Goal: Task Accomplishment & Management: Use online tool/utility

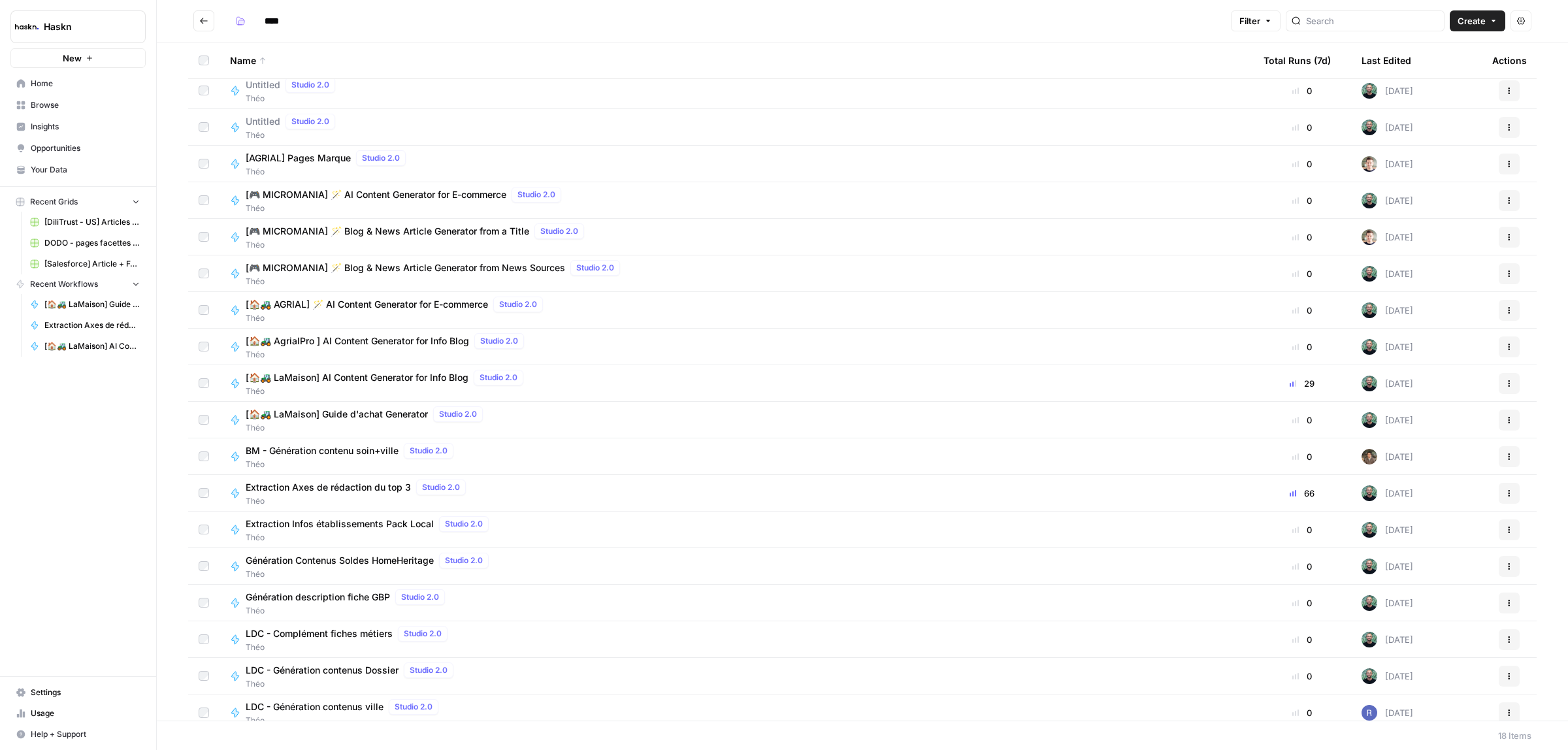
scroll to position [17, 0]
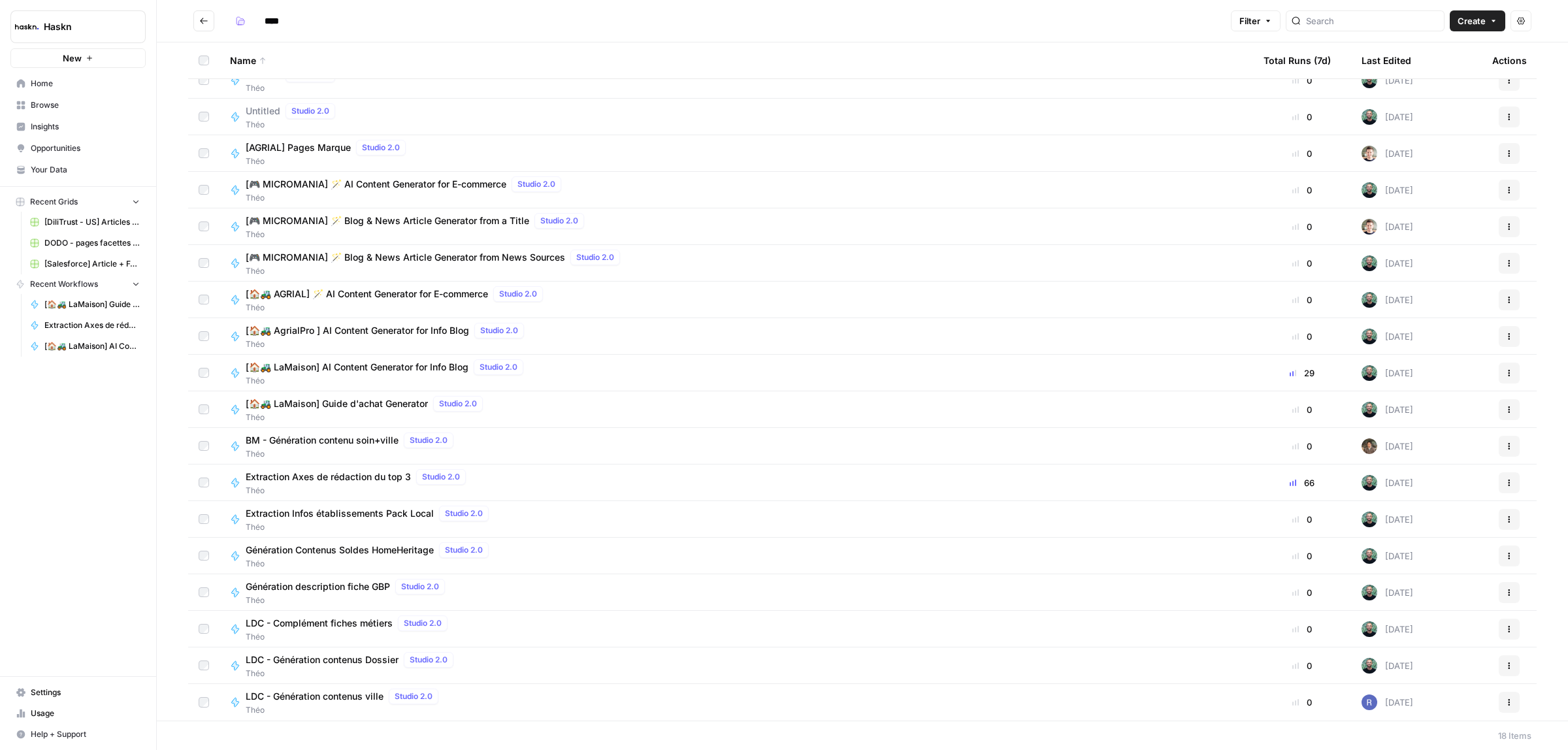
click at [337, 700] on span "LDC - Génération contenus ville" at bounding box center [314, 696] width 138 height 13
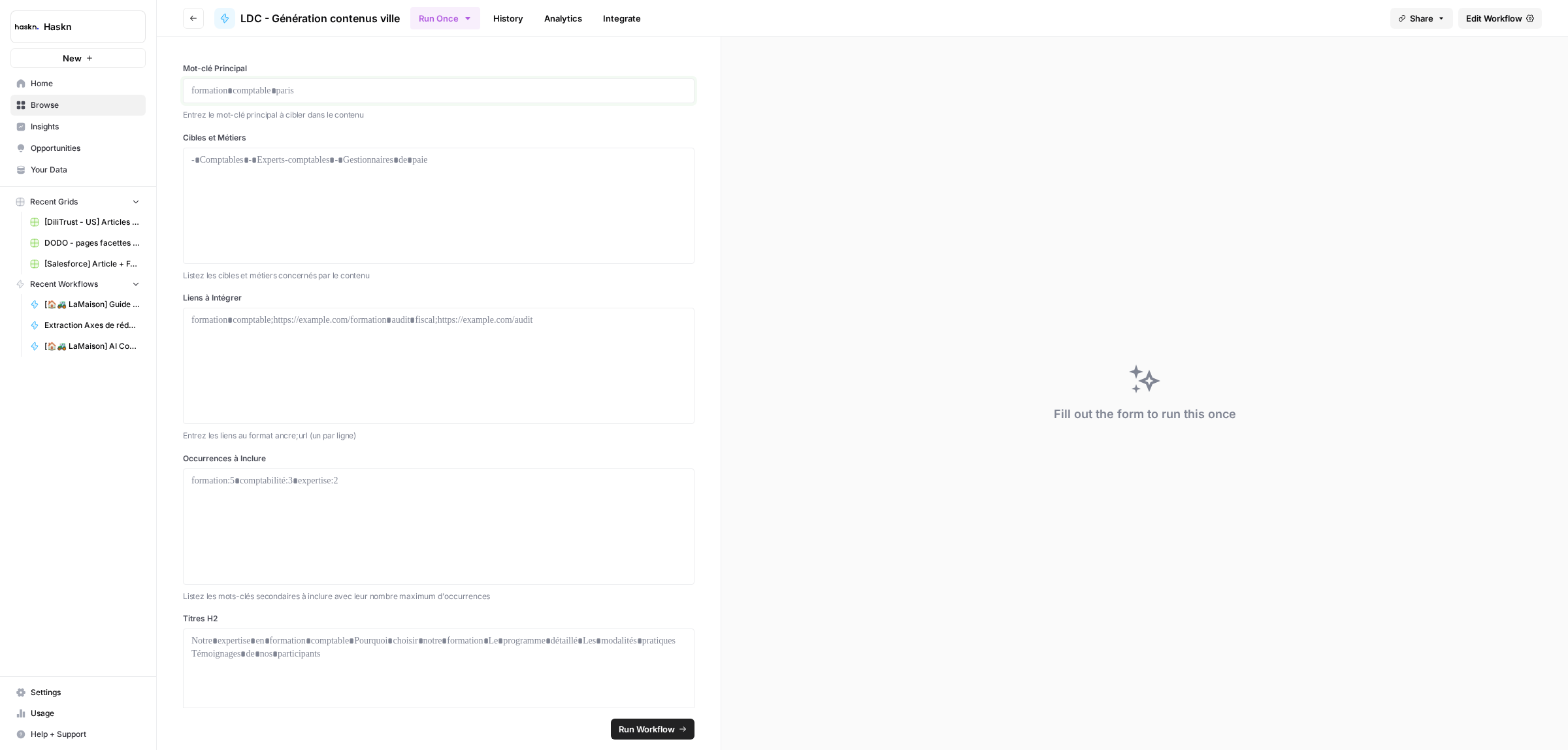
click at [273, 94] on p at bounding box center [439, 91] width 495 height 13
click at [435, 12] on button "Run Once" at bounding box center [445, 19] width 70 height 22
click at [497, 83] on span "Run Batch" at bounding box center [527, 87] width 151 height 13
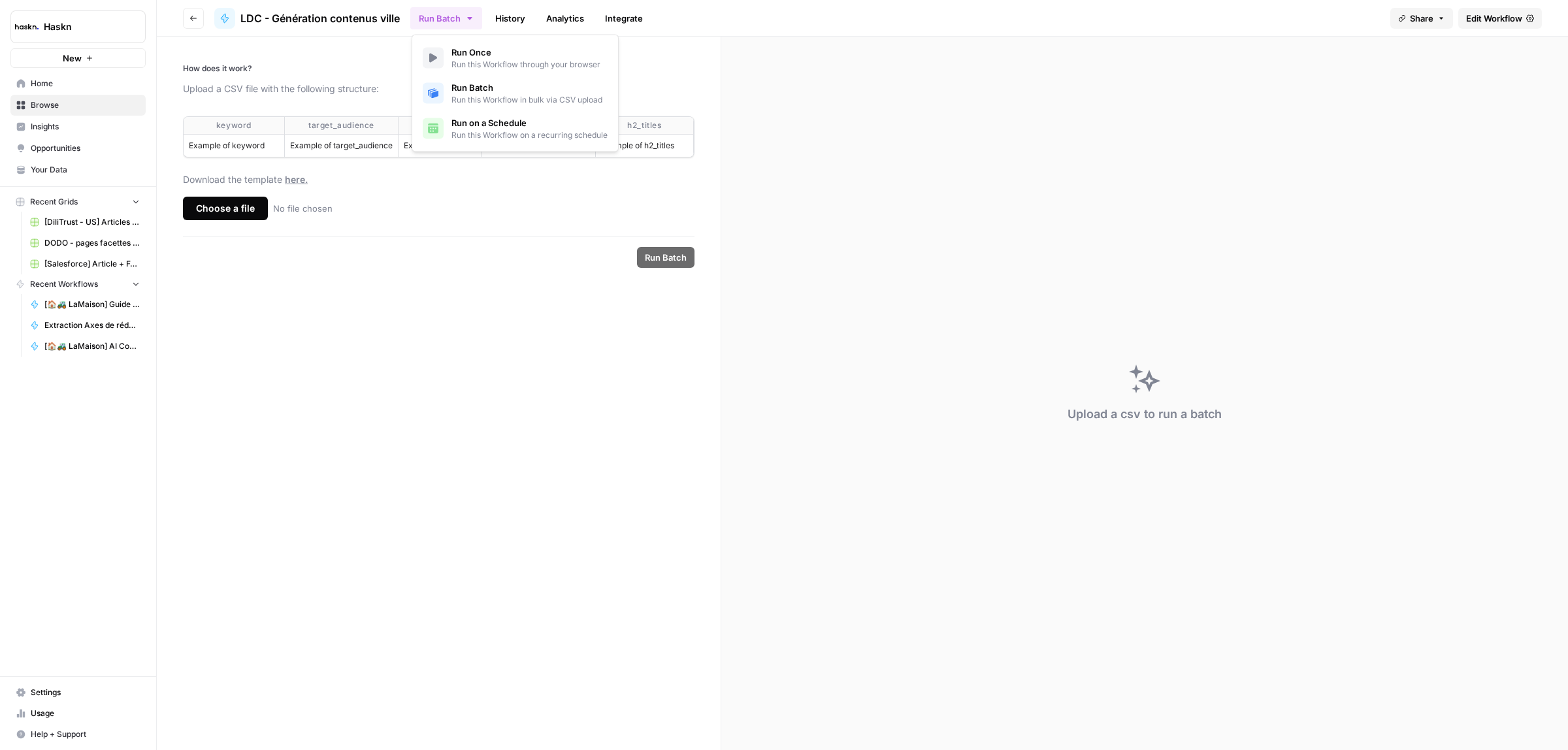
click at [501, 293] on form "How does it work? Upload a CSV file with the following structure: keyword targe…" at bounding box center [439, 393] width 564 height 713
drag, startPoint x: 203, startPoint y: 125, endPoint x: 714, endPoint y: 147, distance: 511.5
click at [714, 147] on form "How does it work? Upload a CSV file with the following structure: keyword targe…" at bounding box center [439, 393] width 564 height 713
copy thead
click at [467, 28] on button "Run Batch" at bounding box center [446, 19] width 72 height 22
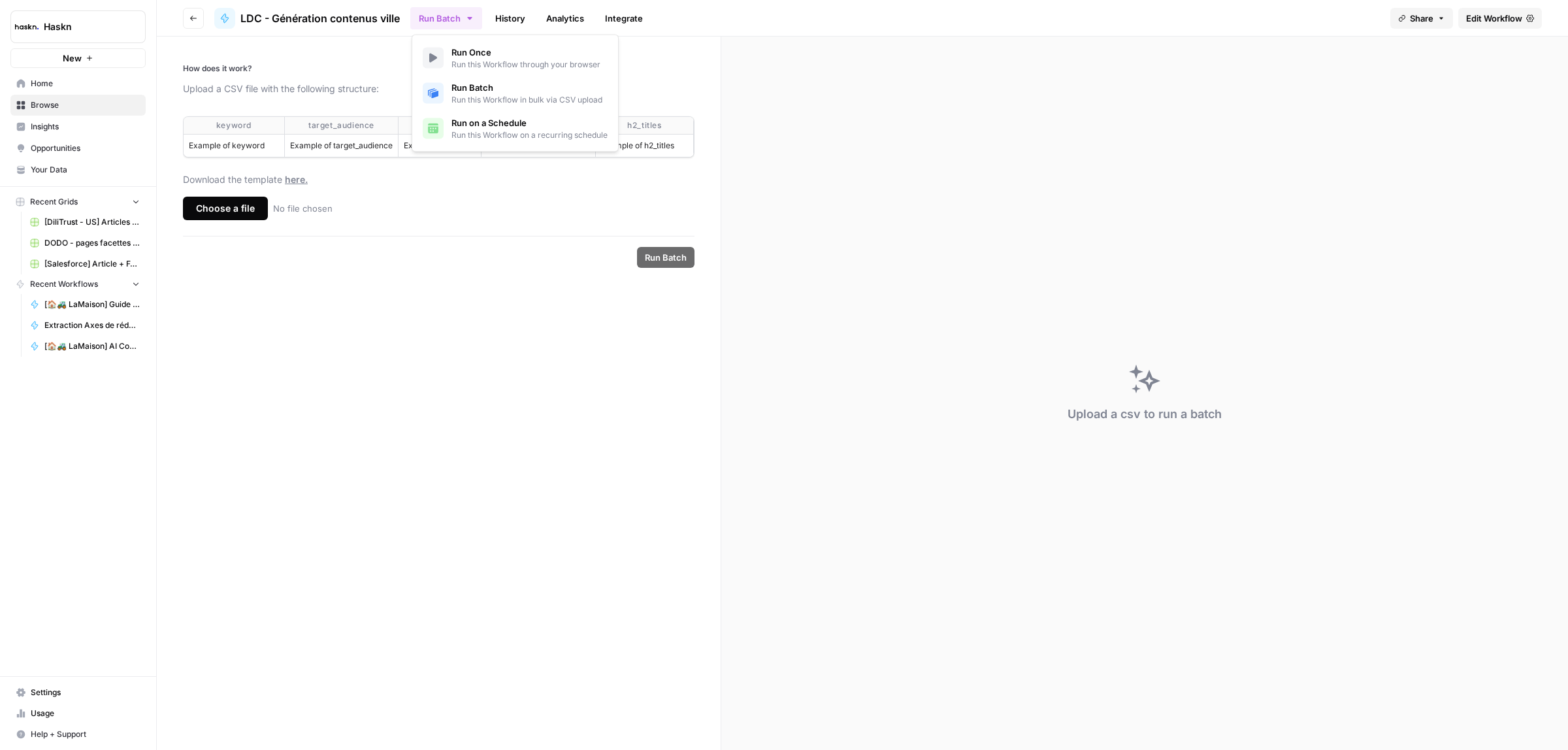
click at [463, 46] on span "Run Once" at bounding box center [525, 52] width 149 height 13
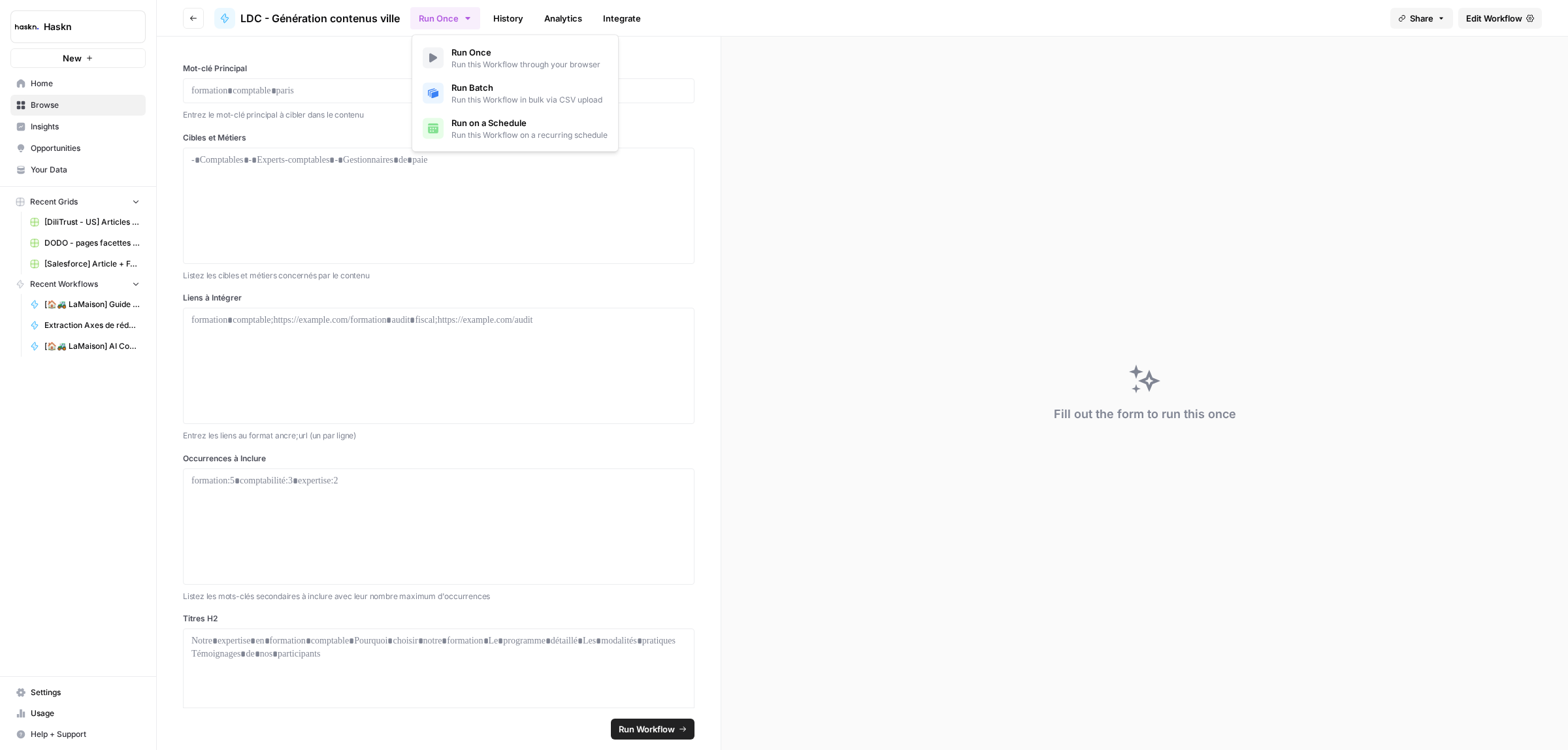
click at [138, 544] on div "Haskn New Home Browse Insights Opportunities Your Data Recent Grids [DiliTrust …" at bounding box center [78, 375] width 156 height 750
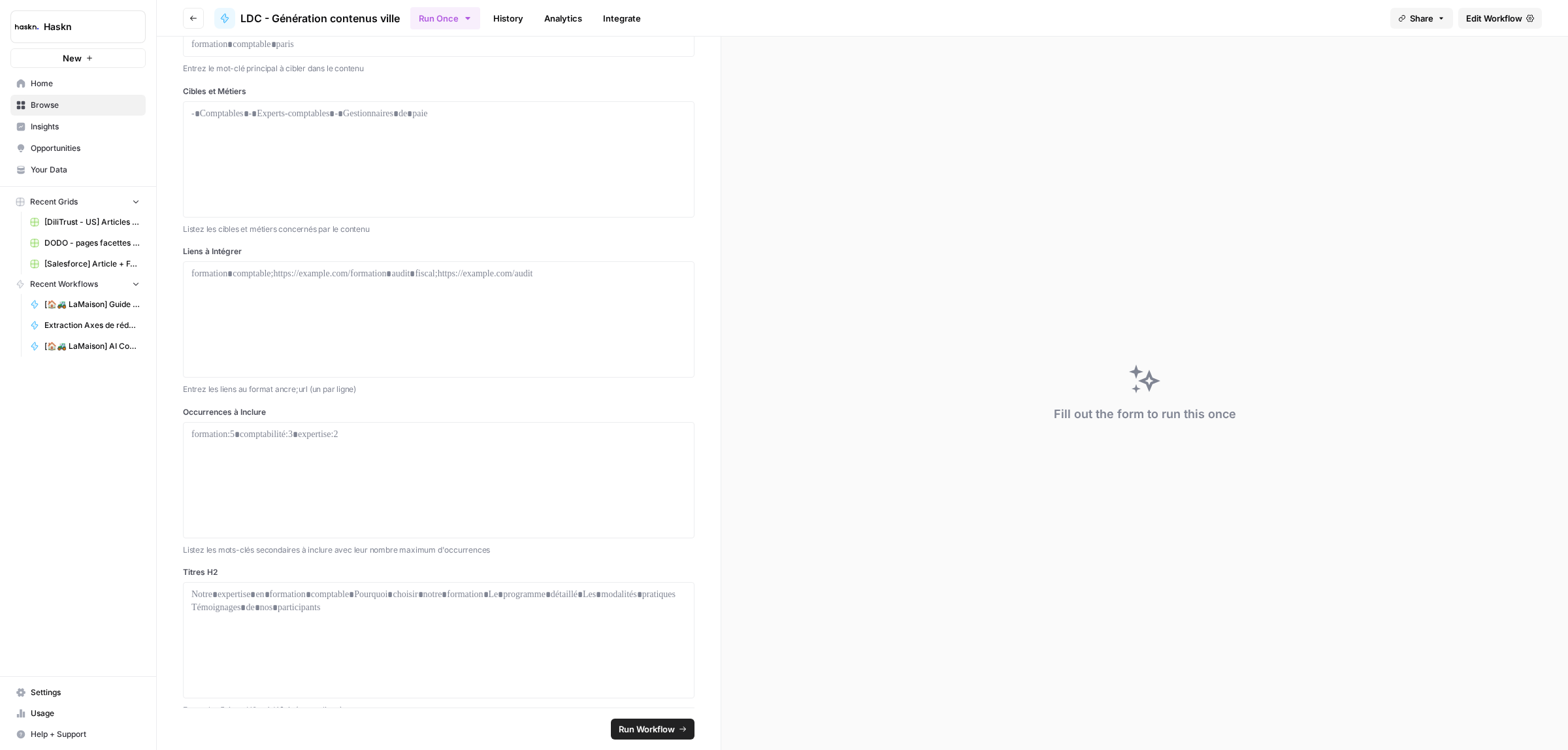
scroll to position [72, 0]
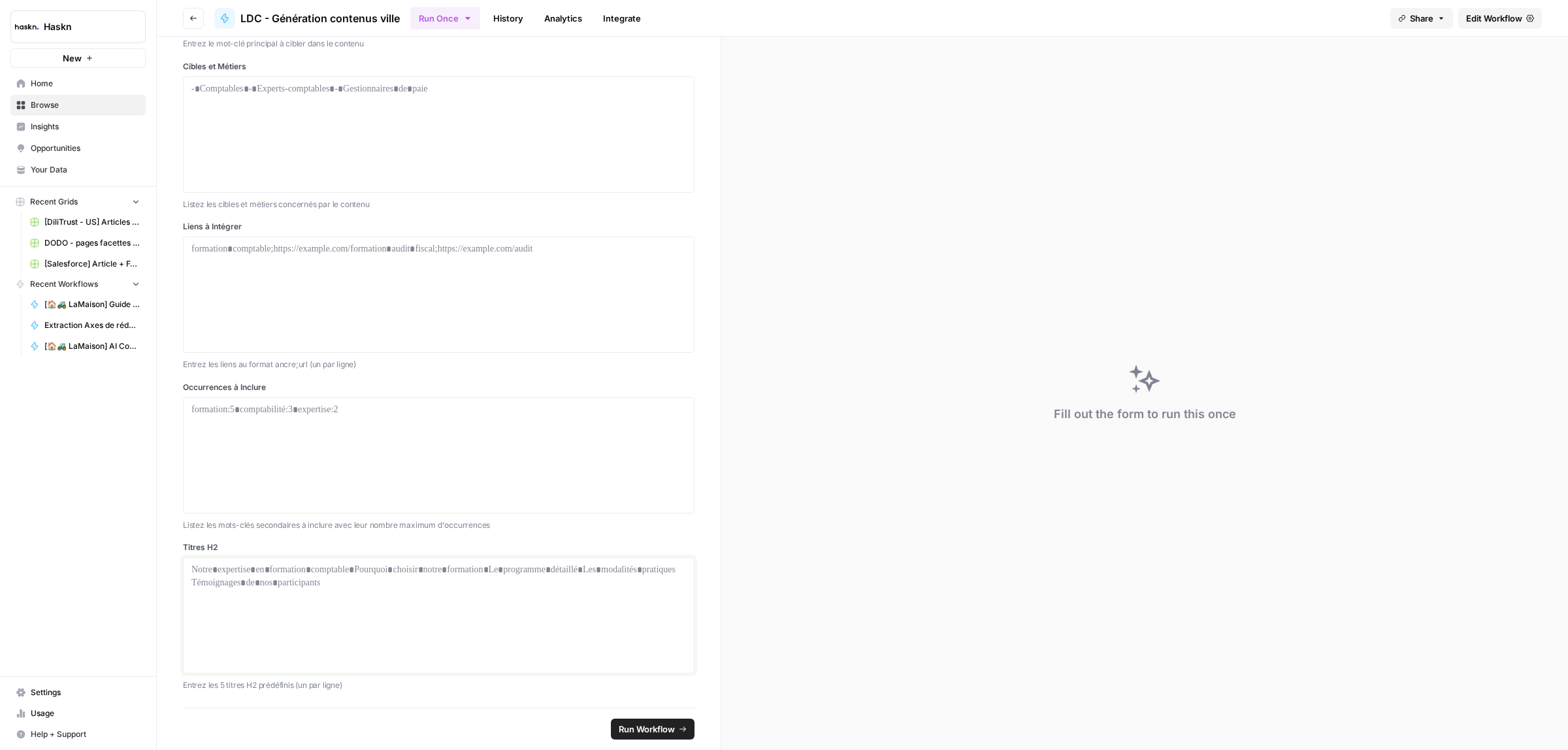
click at [413, 608] on div at bounding box center [439, 616] width 495 height 105
click at [314, 415] on p at bounding box center [439, 409] width 495 height 13
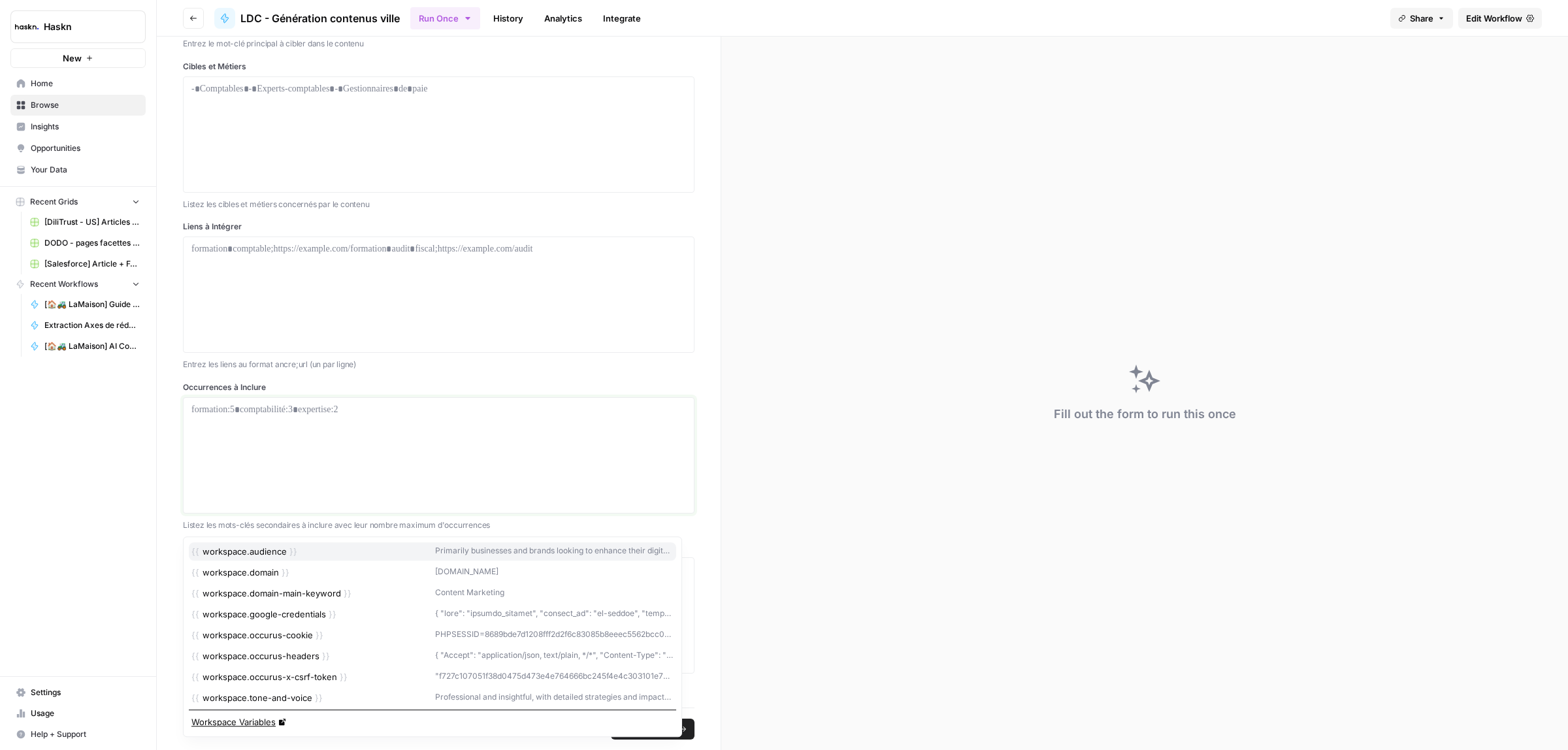
click at [678, 410] on icon "button" at bounding box center [683, 410] width 10 height 10
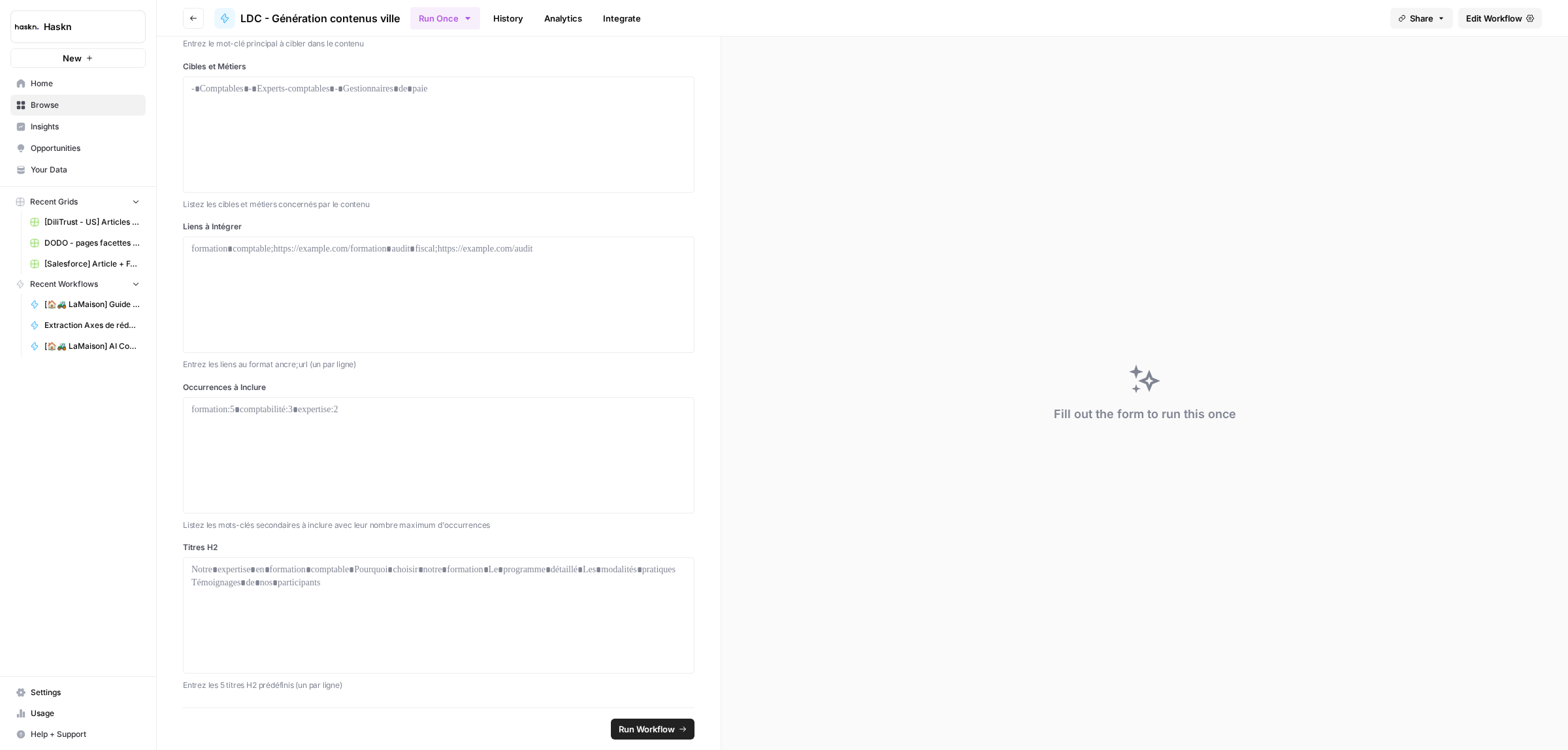
click at [610, 374] on div "Mot-clé Principal Entrez le mot-clé principal à cibler dans le contenu Cibles e…" at bounding box center [439, 342] width 512 height 701
click at [431, 25] on button "Run Once" at bounding box center [445, 19] width 70 height 22
click at [458, 94] on span "Run this Workflow in bulk via CSV upload" at bounding box center [527, 100] width 151 height 12
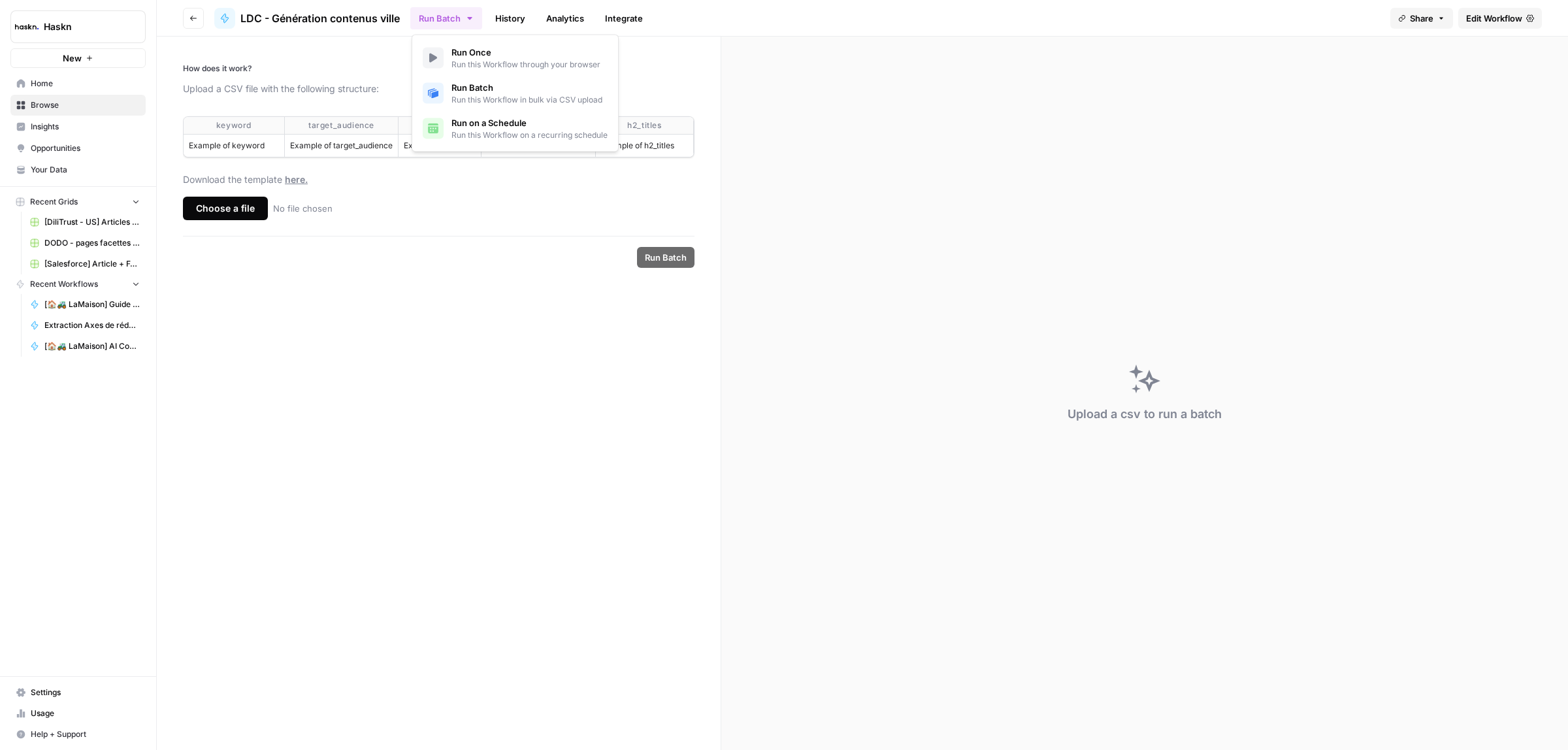
drag, startPoint x: 416, startPoint y: 359, endPoint x: 406, endPoint y: 341, distance: 20.6
click at [418, 358] on form "How does it work? Upload a CSV file with the following structure: keyword targe…" at bounding box center [439, 393] width 564 height 713
click at [243, 199] on div "Choose a file" at bounding box center [225, 208] width 85 height 23
click at [0, 0] on input "Choose a file No file chosen" at bounding box center [0, 0] width 0 height 0
click at [680, 262] on span "Run Batch" at bounding box center [666, 257] width 42 height 13
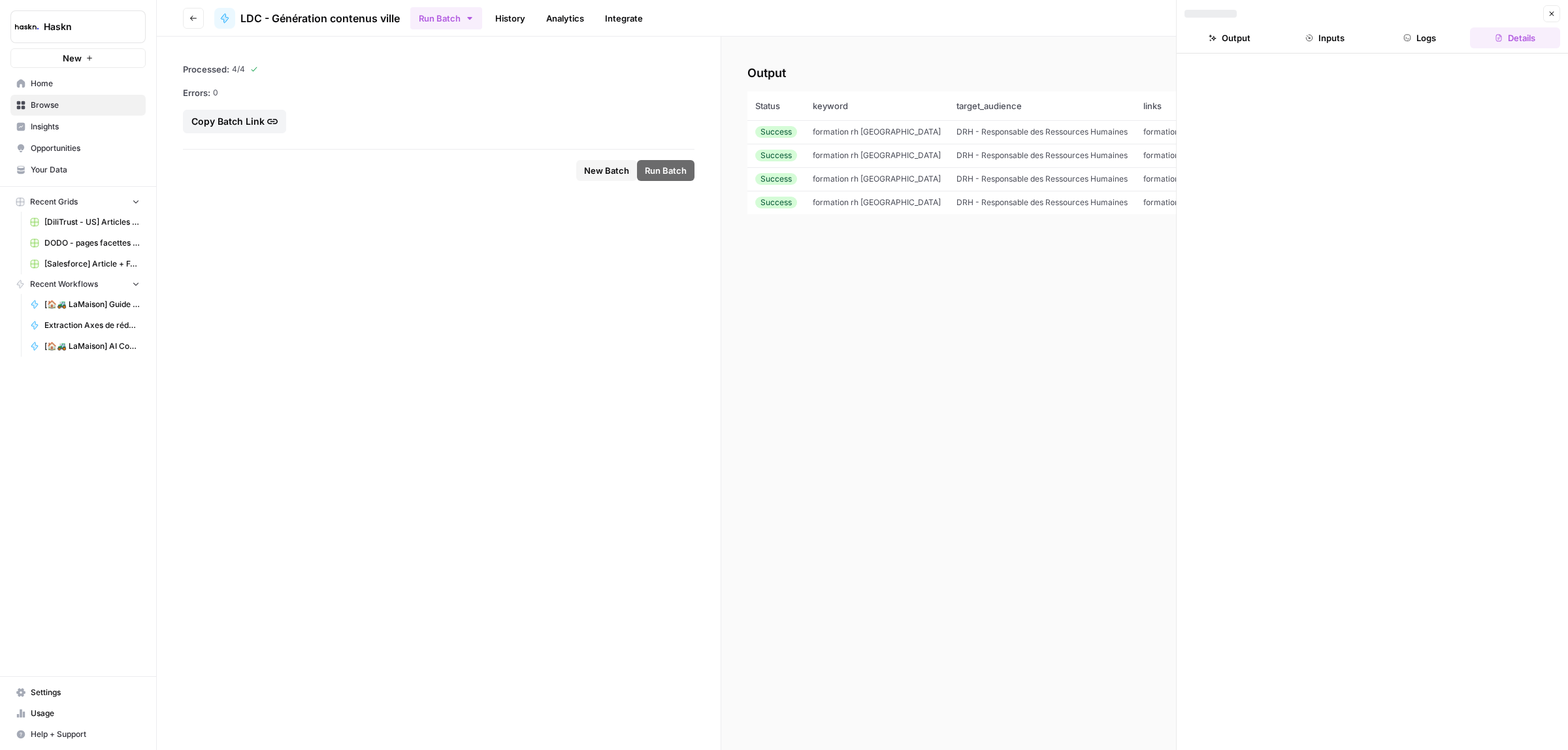
click at [965, 144] on td "DRH - Responsable des Ressources Humaines" at bounding box center [1043, 155] width 187 height 23
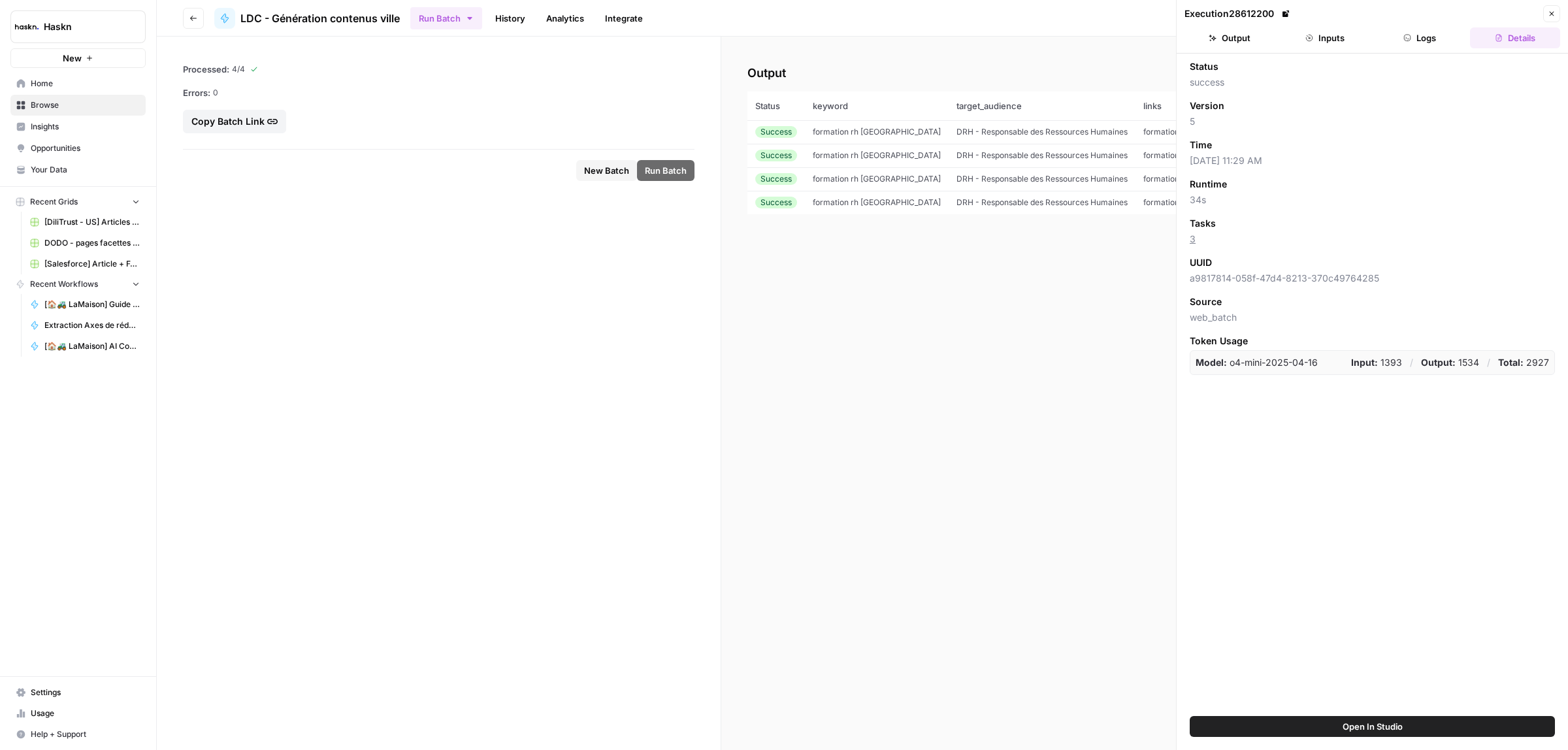
click at [1239, 40] on button "Output" at bounding box center [1230, 38] width 90 height 21
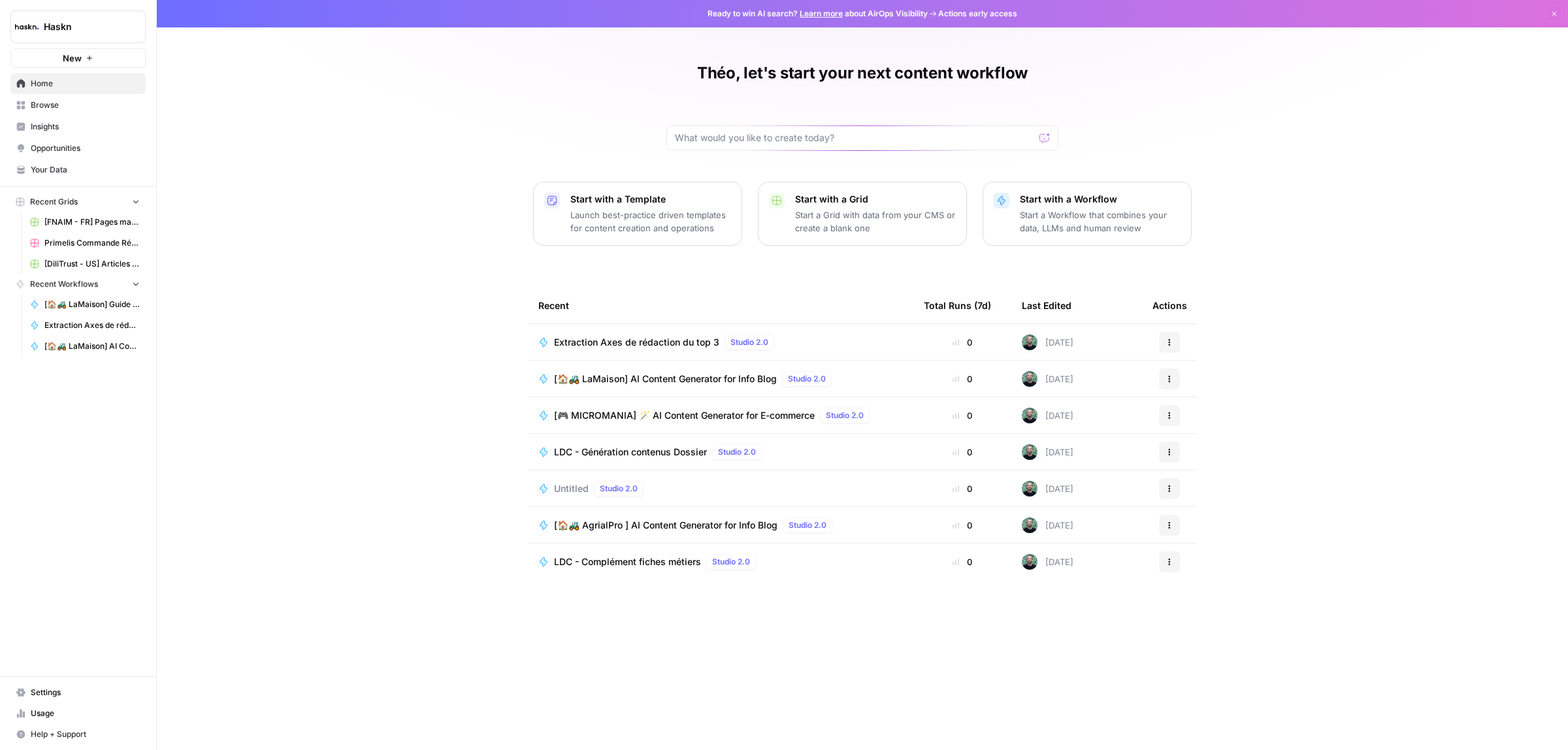
click at [627, 338] on span "Extraction Axes de rédaction du top 3" at bounding box center [636, 342] width 165 height 13
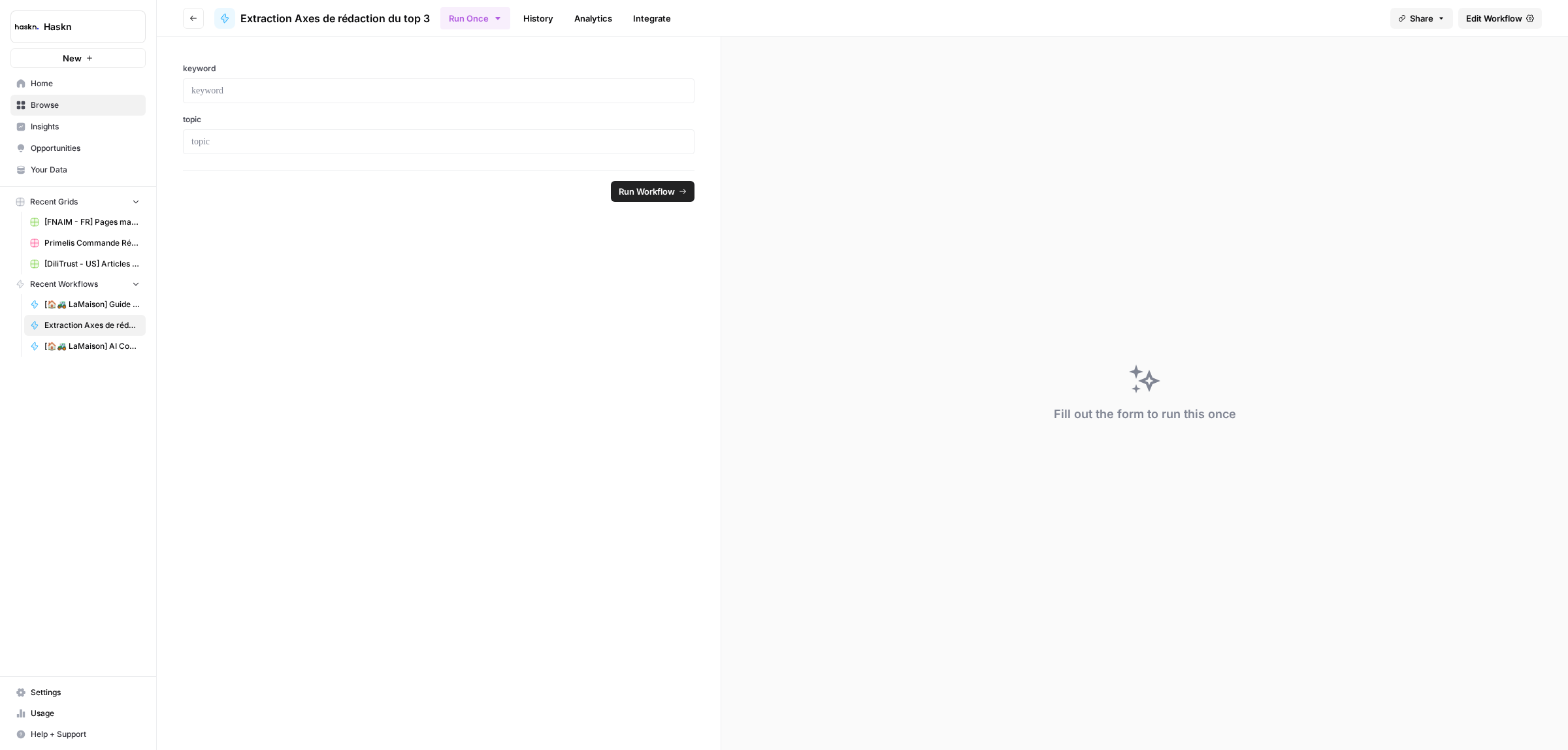
click at [1493, 10] on link "Edit Workflow" at bounding box center [1501, 18] width 84 height 21
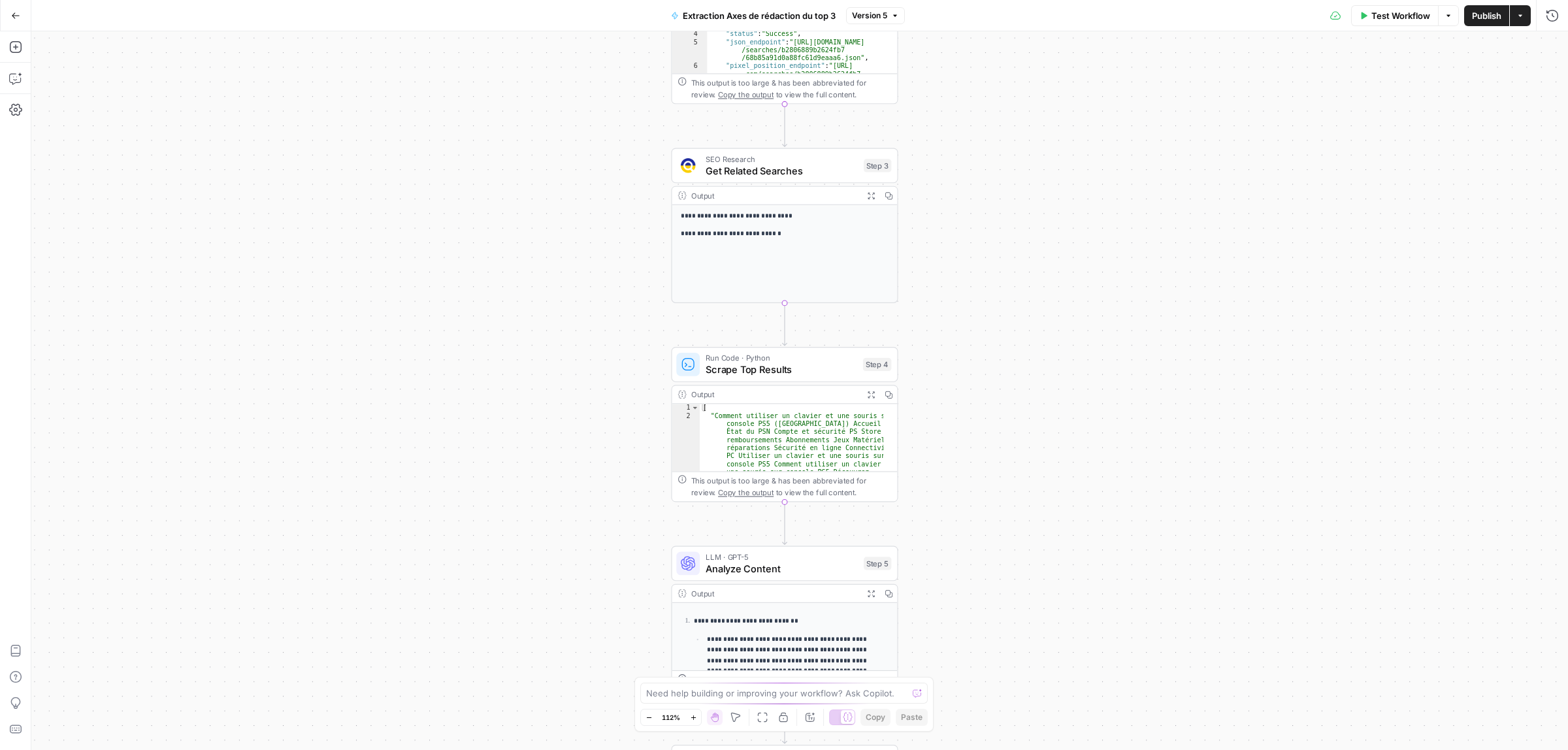
drag, startPoint x: 903, startPoint y: 257, endPoint x: 590, endPoint y: 516, distance: 406.3
click at [591, 516] on div "**********" at bounding box center [799, 391] width 1537 height 719
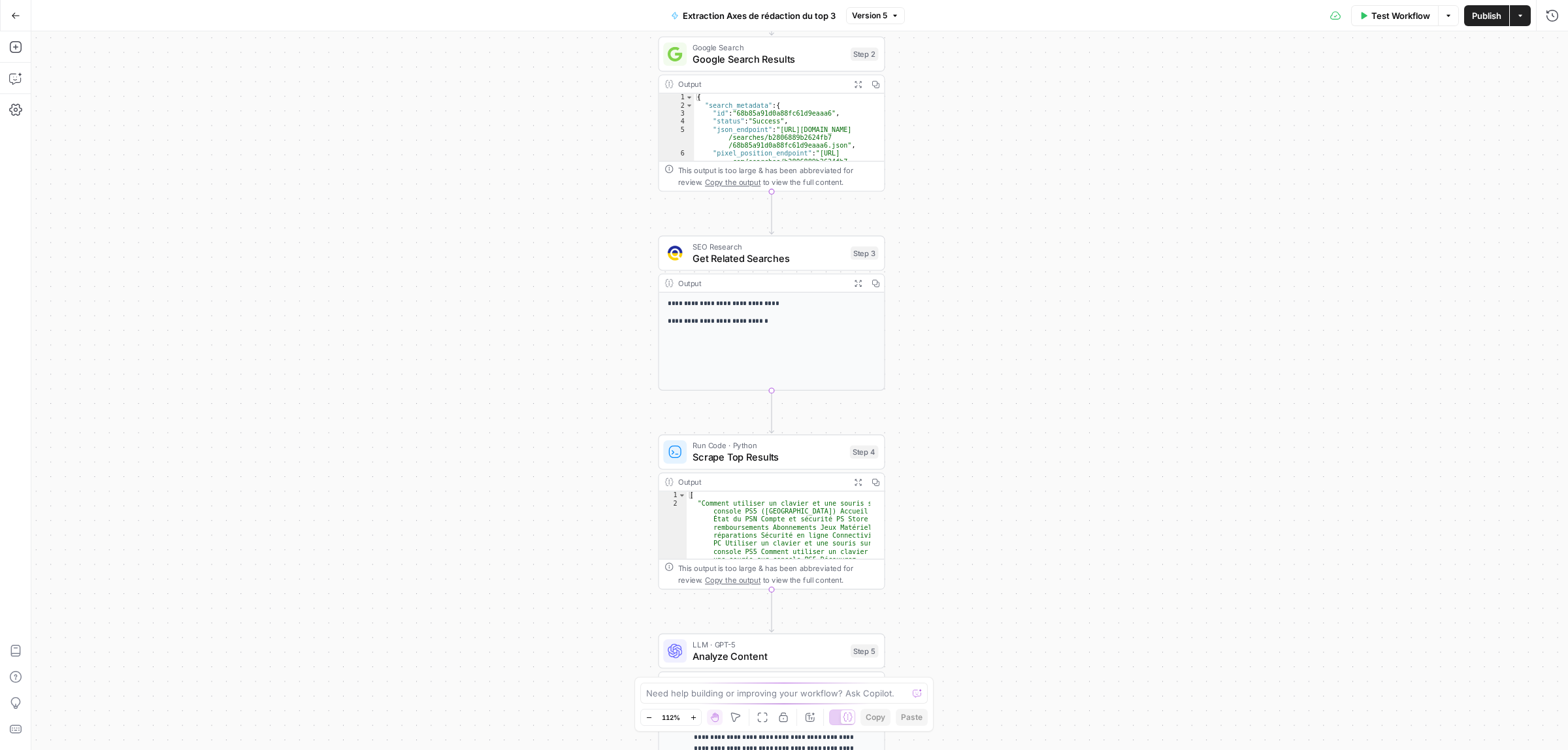
drag, startPoint x: 587, startPoint y: 439, endPoint x: 525, endPoint y: 495, distance: 83.5
click at [529, 558] on div "**********" at bounding box center [799, 391] width 1537 height 719
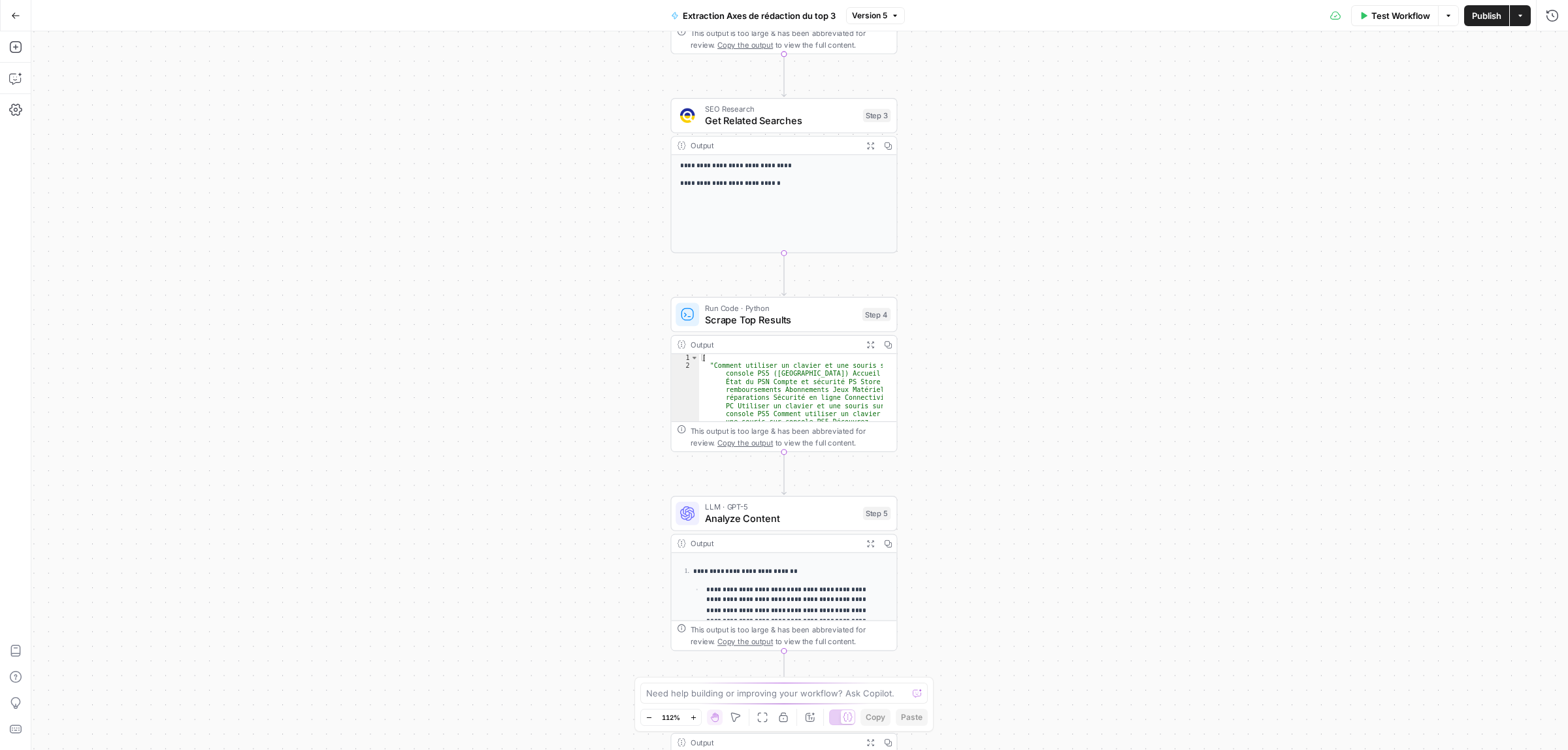
drag, startPoint x: 1049, startPoint y: 399, endPoint x: 1062, endPoint y: 220, distance: 179.5
click at [1062, 220] on div "**********" at bounding box center [799, 391] width 1537 height 719
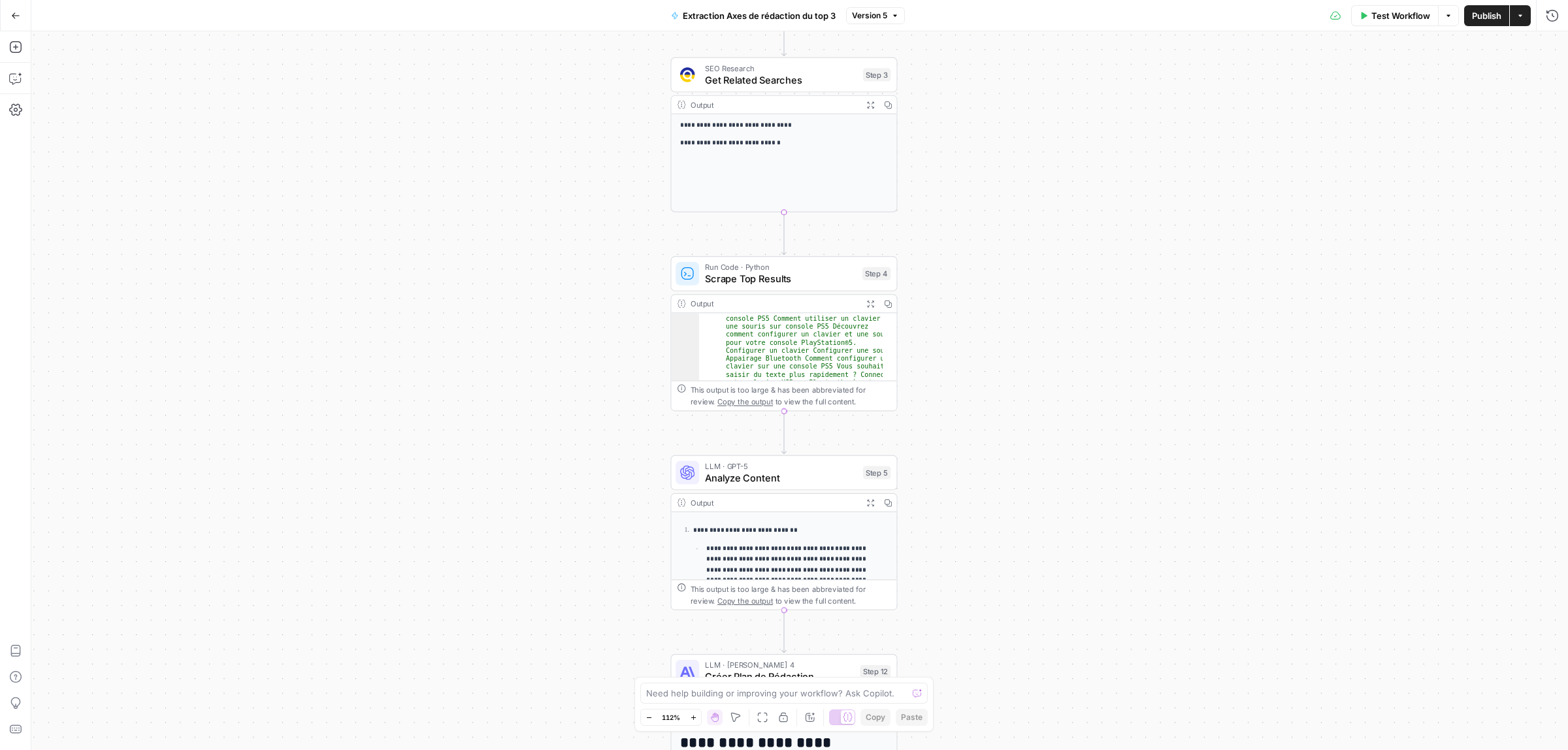
scroll to position [49, 0]
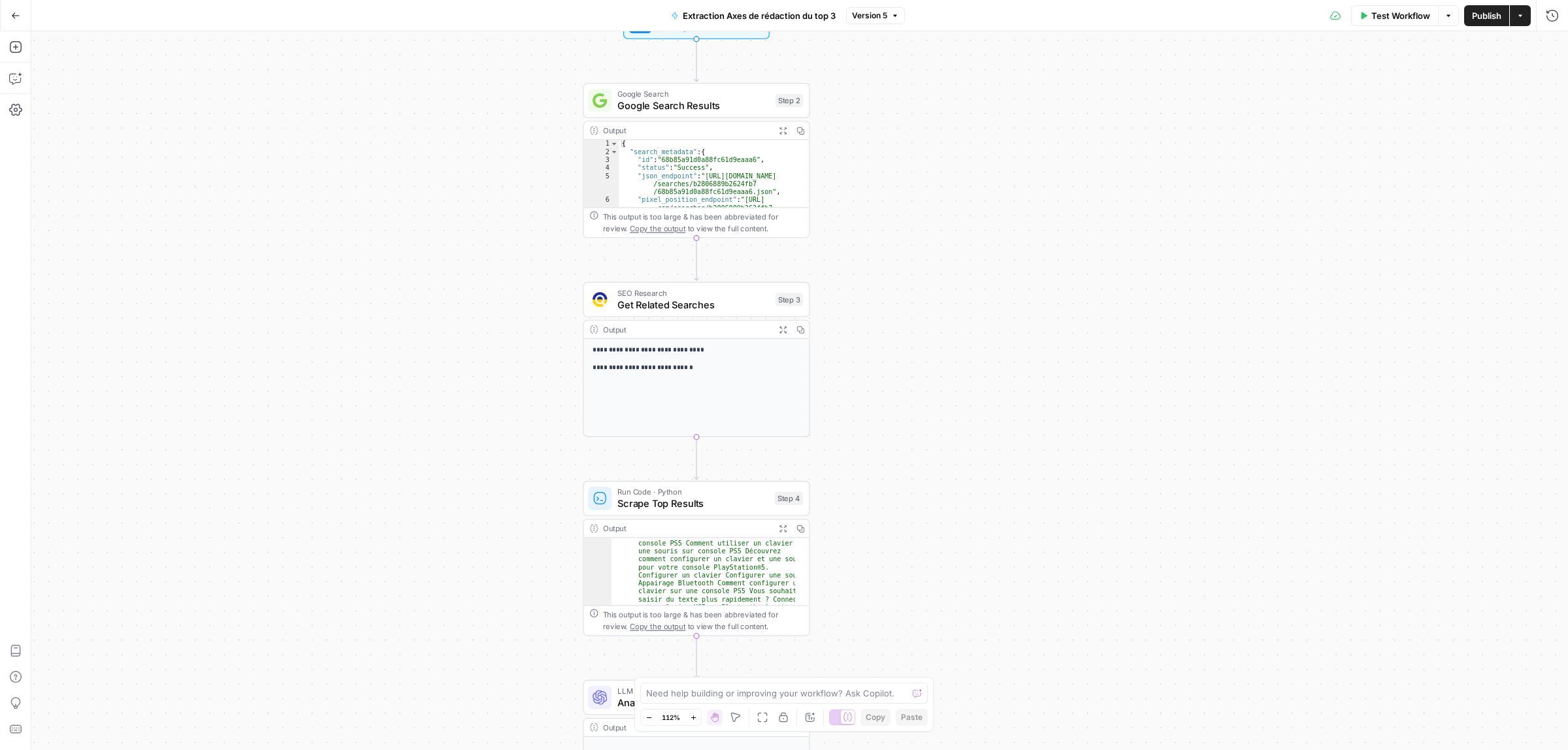
drag, startPoint x: 1072, startPoint y: 246, endPoint x: 975, endPoint y: 436, distance: 213.3
click at [975, 436] on div "**********" at bounding box center [799, 391] width 1537 height 719
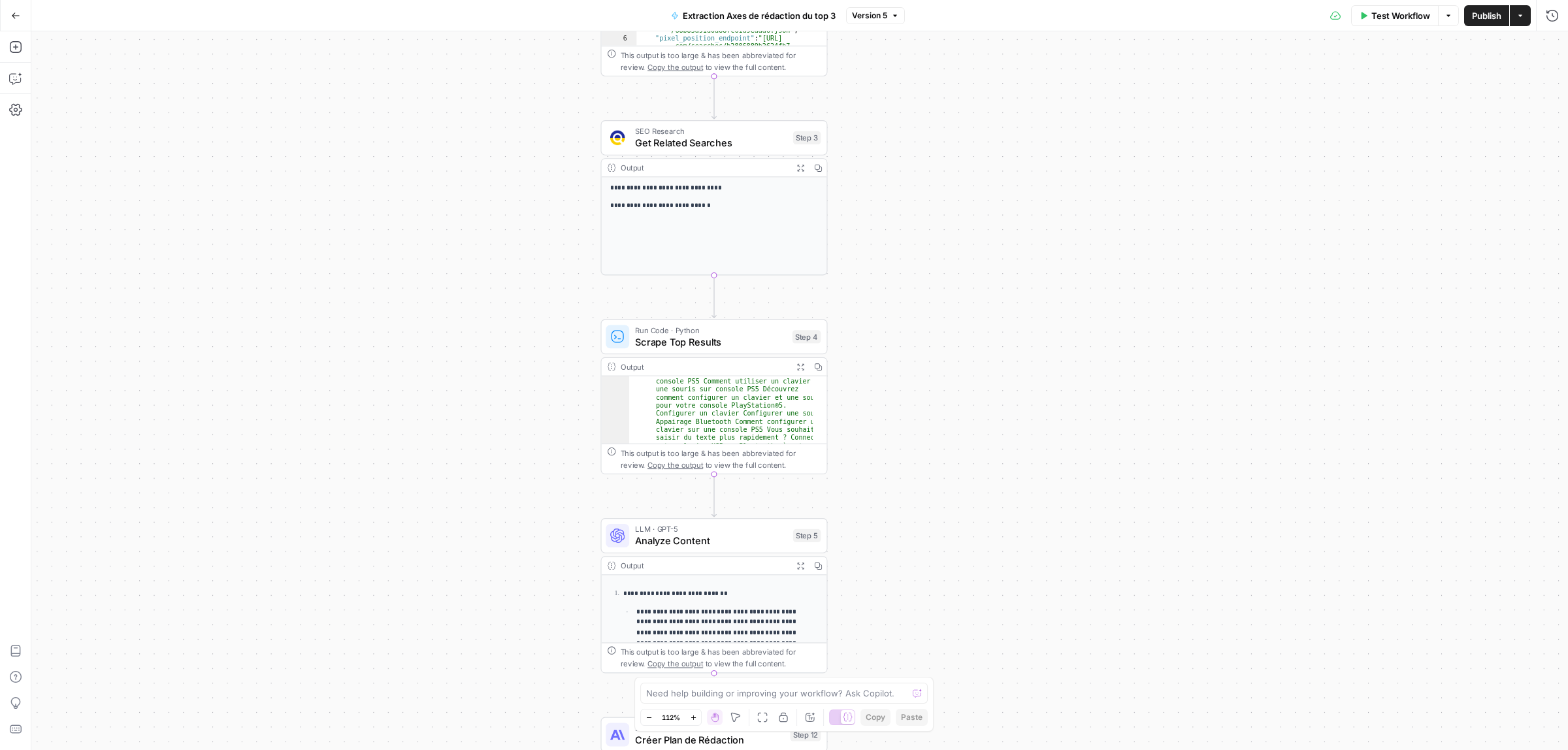
drag, startPoint x: 921, startPoint y: 548, endPoint x: 932, endPoint y: 317, distance: 231.3
click at [934, 332] on div "**********" at bounding box center [799, 391] width 1537 height 719
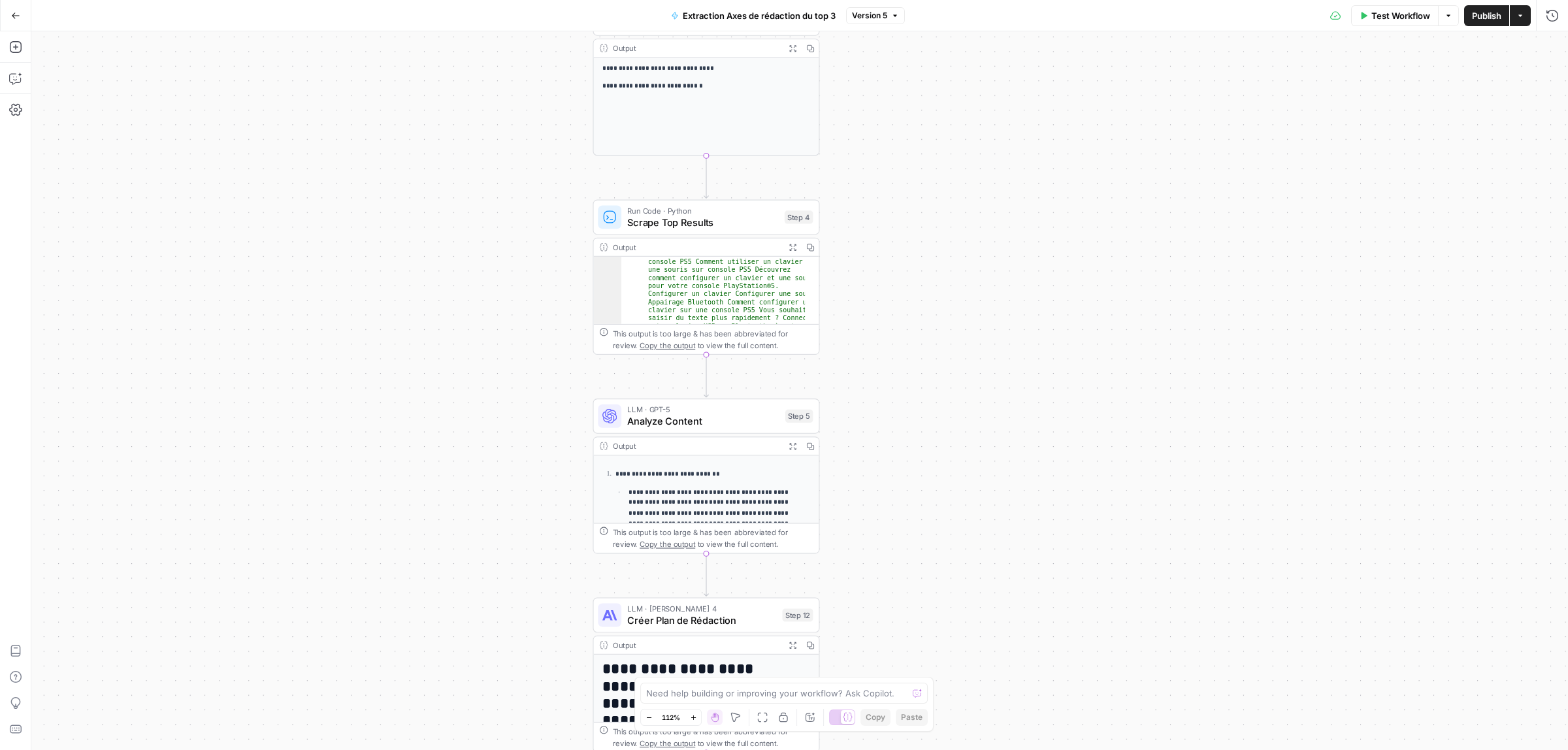
drag, startPoint x: 946, startPoint y: 463, endPoint x: 936, endPoint y: 304, distance: 159.3
click at [936, 305] on div "**********" at bounding box center [799, 391] width 1537 height 719
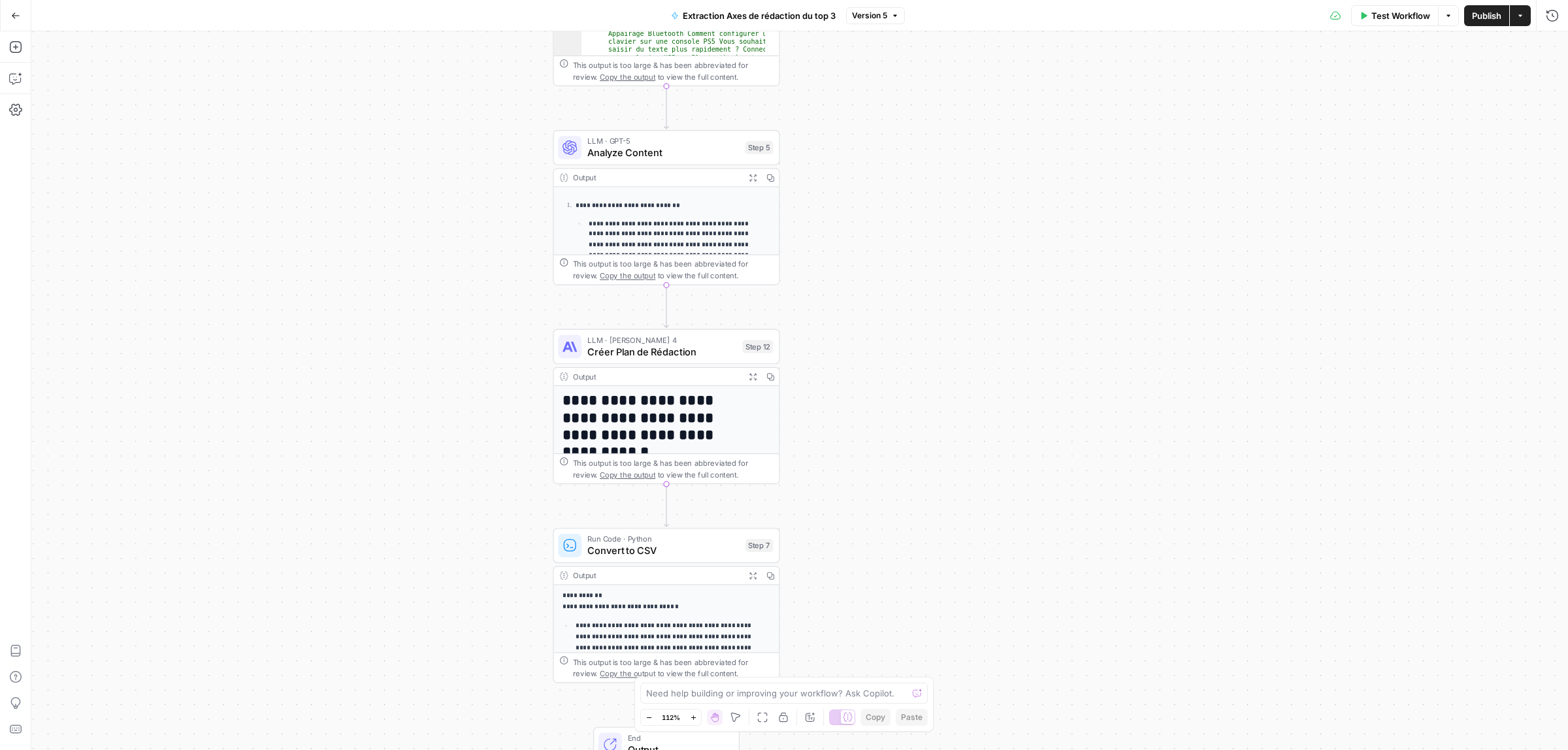
drag, startPoint x: 906, startPoint y: 498, endPoint x: 873, endPoint y: 281, distance: 219.5
click at [873, 281] on div "**********" at bounding box center [799, 391] width 1537 height 719
click at [644, 361] on div "LLM · Claude Sonnet 4 Créer Plan de Rédaction Step 12 Copy step Delete step Add…" at bounding box center [666, 347] width 227 height 35
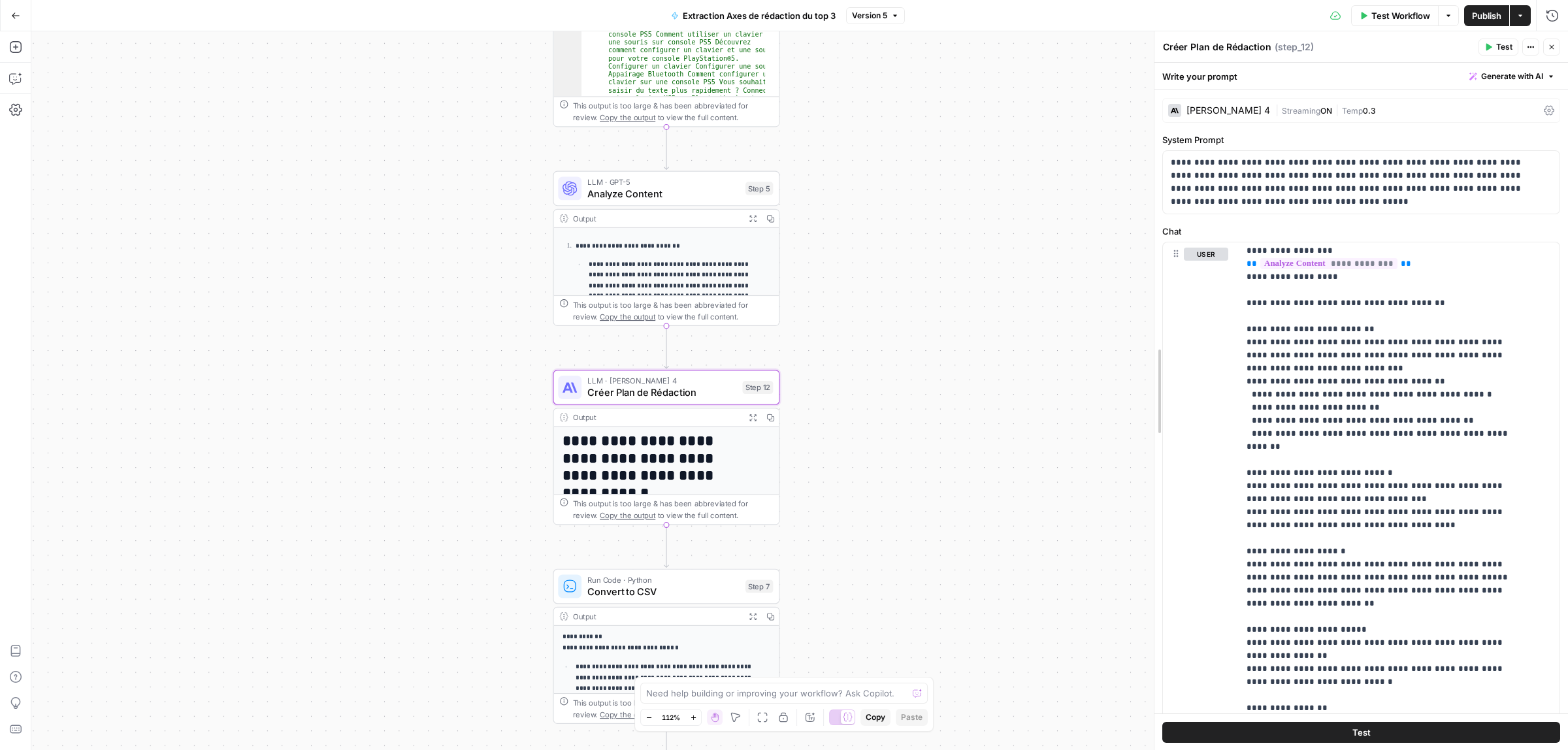
scroll to position [69, 0]
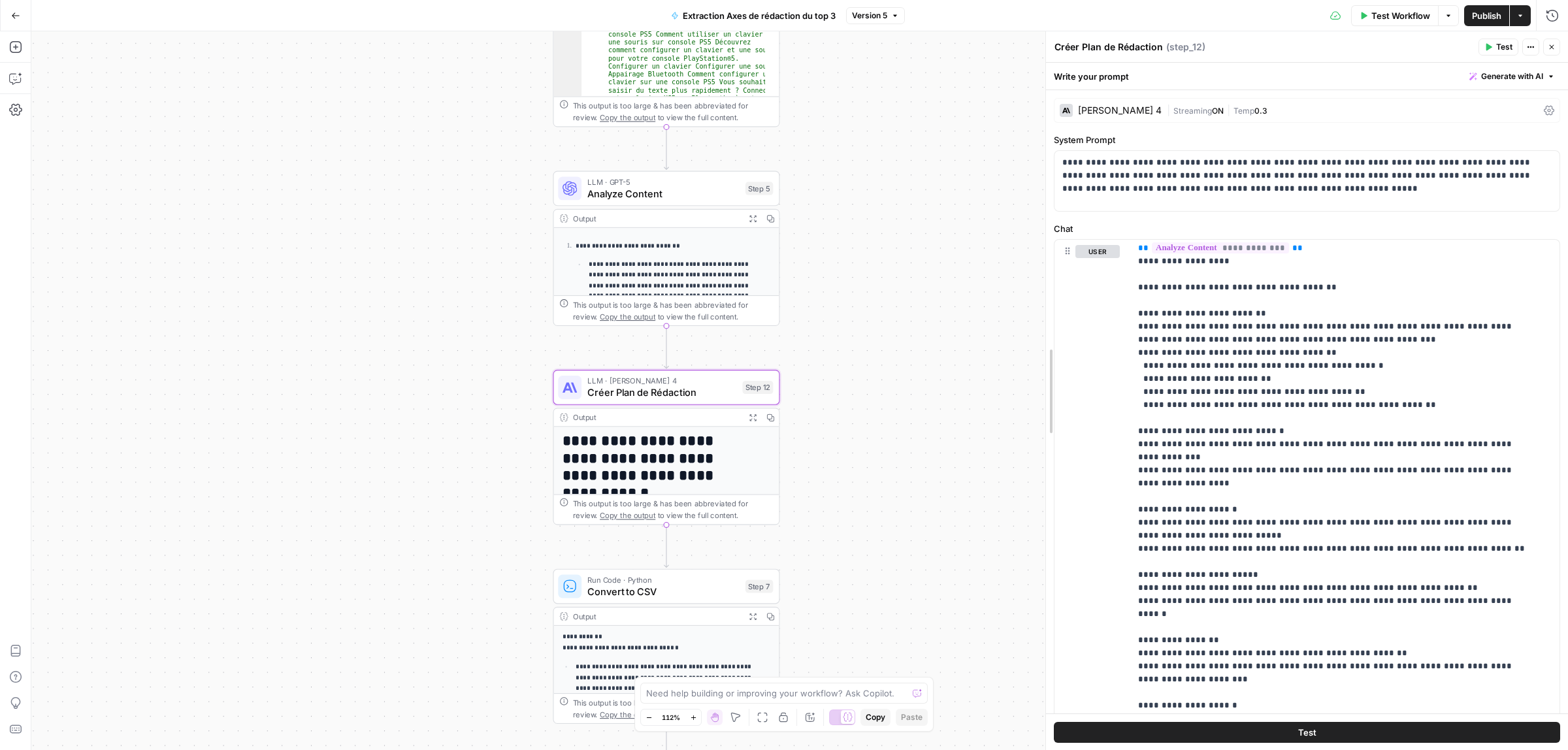
drag, startPoint x: 1171, startPoint y: 373, endPoint x: 1037, endPoint y: 379, distance: 134.1
click at [1037, 379] on body "Haskn New Home Browse Insights Opportunities Your Data Recent Grids [FNAIM - FR…" at bounding box center [784, 375] width 1568 height 750
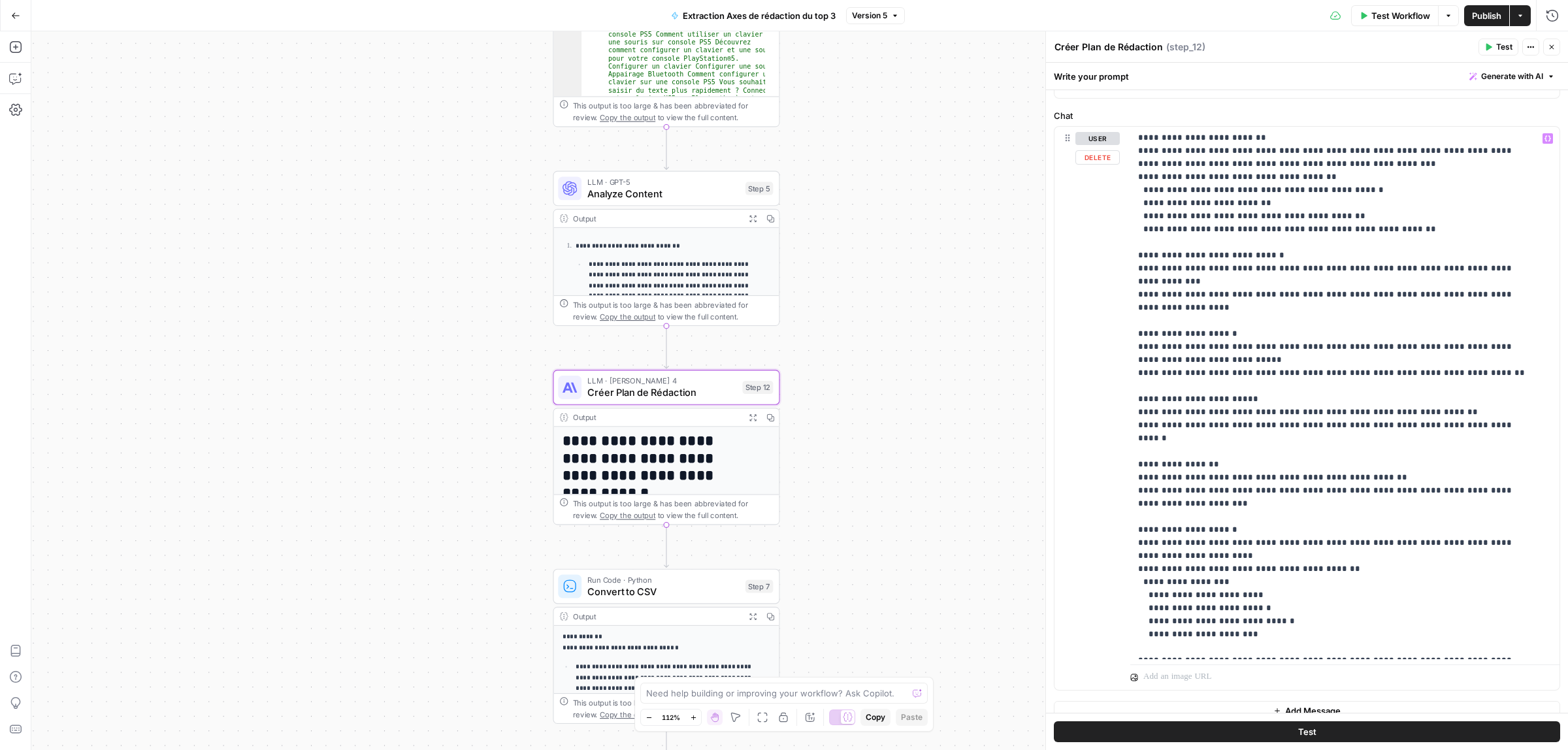
scroll to position [129, 0]
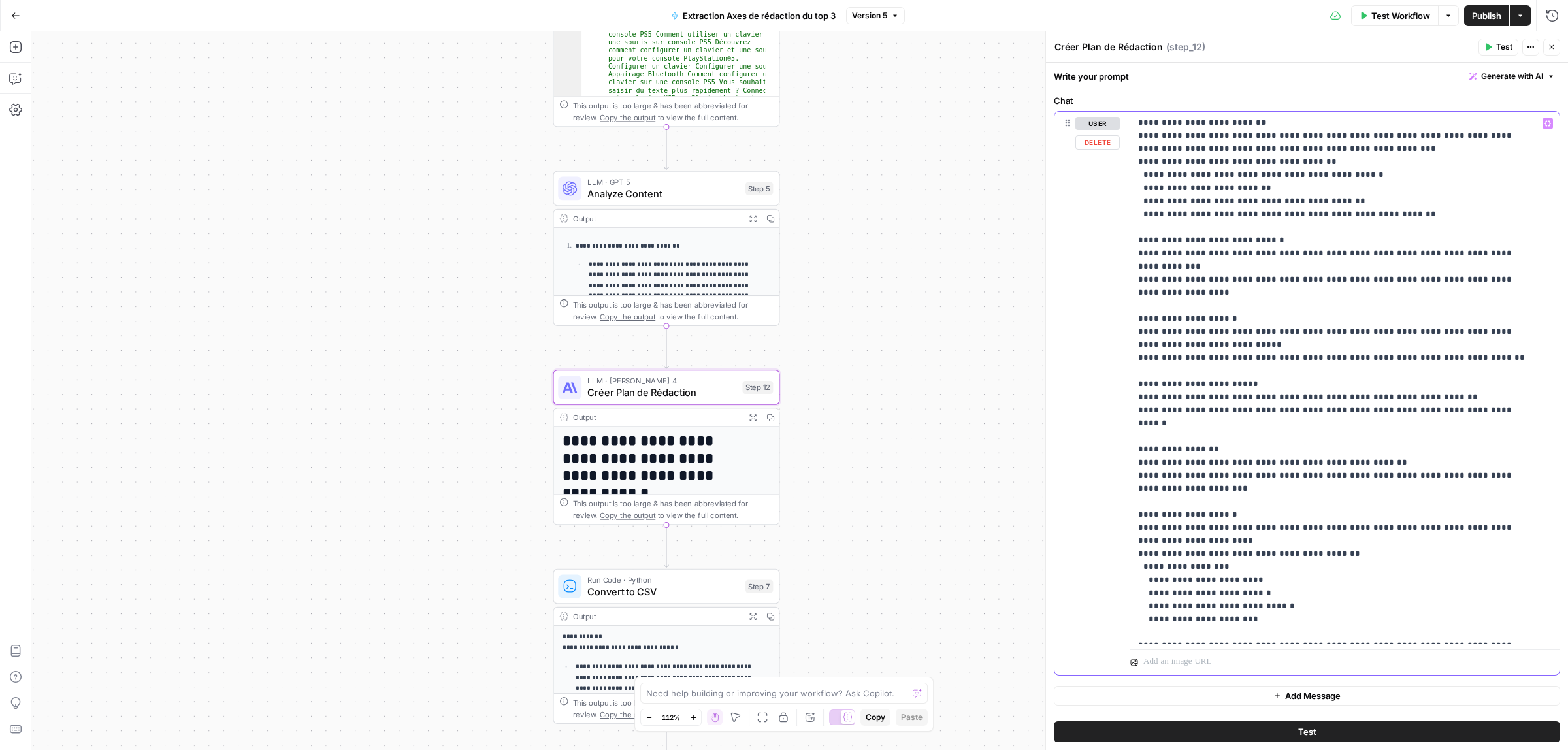
click at [1290, 598] on p "**********" at bounding box center [1332, 312] width 388 height 653
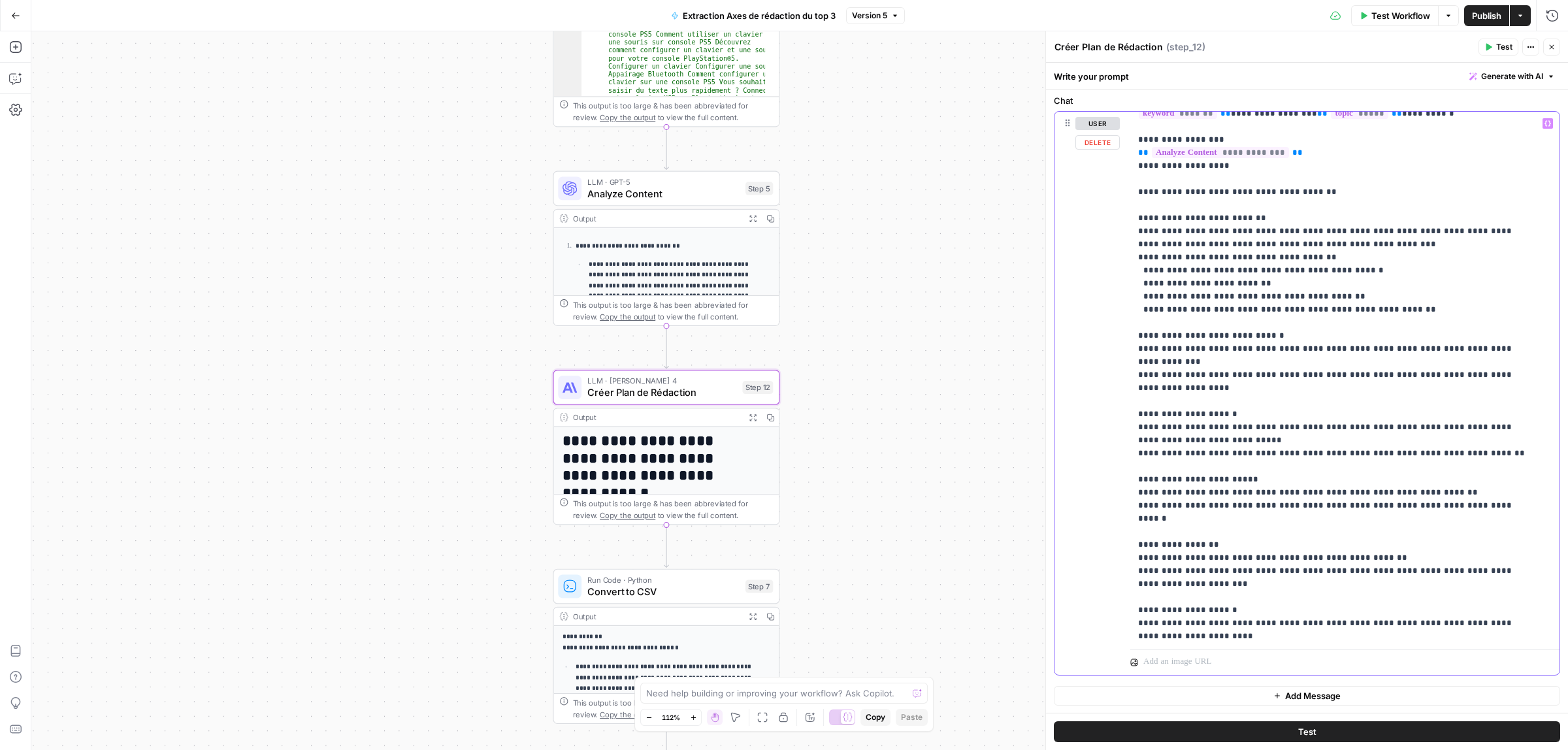
scroll to position [0, 0]
